Goal: Information Seeking & Learning: Learn about a topic

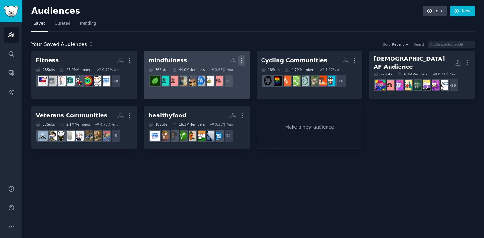
click at [239, 63] on icon "button" at bounding box center [241, 60] width 7 height 7
click at [180, 63] on h2 "mindfulness Custom Audience More View Delete" at bounding box center [196, 60] width 97 height 11
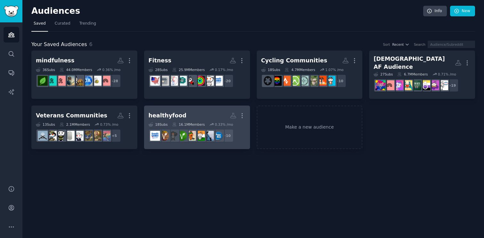
click at [201, 114] on h2 "healthyfood More" at bounding box center [196, 115] width 97 height 11
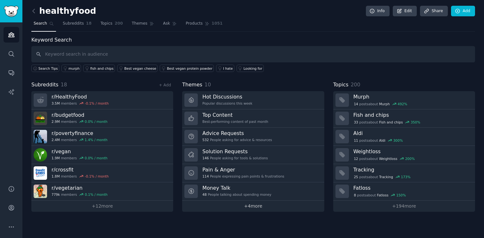
click at [240, 205] on link "+ 4 more" at bounding box center [253, 206] width 142 height 11
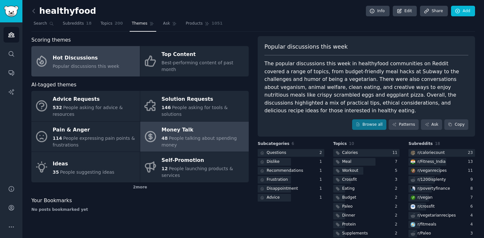
click at [173, 135] on div "48 People talking about spending money" at bounding box center [204, 141] width 84 height 13
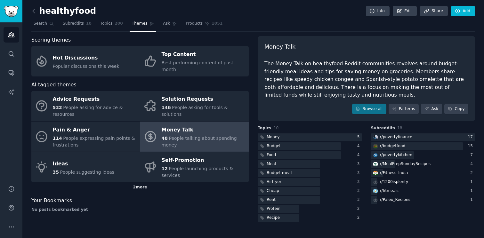
click at [145, 182] on div "2 more" at bounding box center [139, 187] width 217 height 10
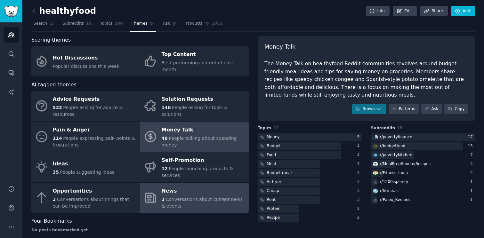
scroll to position [2, 0]
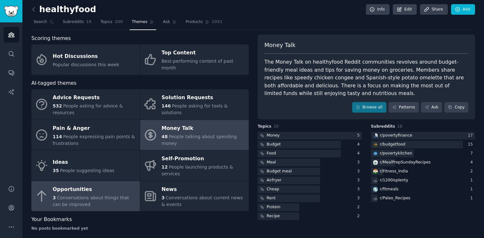
click at [110, 195] on div "3 Conversations about things that can be improved" at bounding box center [95, 201] width 84 height 13
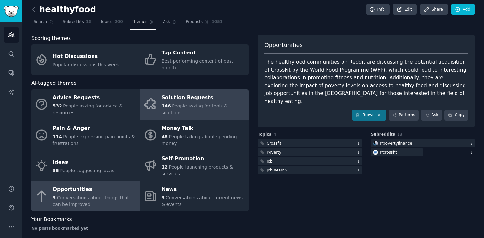
click at [213, 98] on div "Solution Requests" at bounding box center [204, 98] width 84 height 10
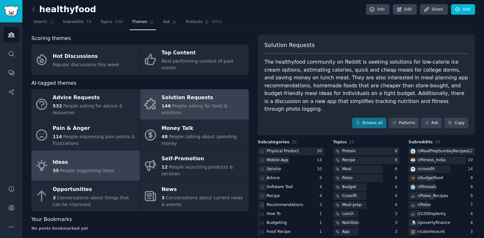
click at [100, 159] on div "Ideas" at bounding box center [84, 162] width 62 height 10
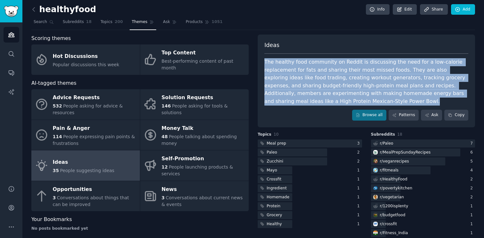
drag, startPoint x: 264, startPoint y: 60, endPoint x: 349, endPoint y: 100, distance: 93.5
click at [349, 100] on div "The healthy food community on Reddit is discussing the need for a low-calorie r…" at bounding box center [366, 81] width 204 height 47
copy div "The healthy food community on Reddit is discussing the need for a low-calorie r…"
